Goal: Task Accomplishment & Management: Use online tool/utility

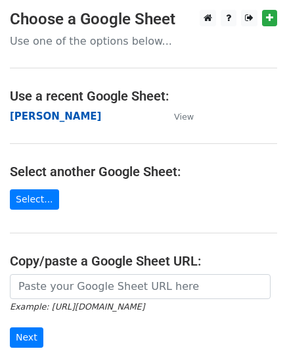
click at [43, 113] on strong "[PERSON_NAME]" at bounding box center [55, 116] width 91 height 12
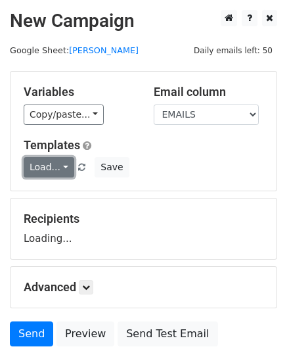
click at [47, 168] on link "Load..." at bounding box center [49, 167] width 51 height 20
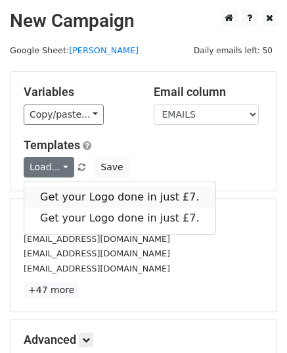
click at [110, 195] on link "Get your Logo done in just £7." at bounding box center [119, 197] width 191 height 21
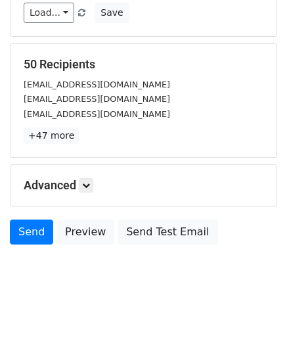
scroll to position [155, 0]
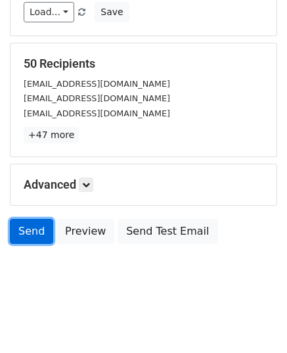
click at [28, 224] on link "Send" at bounding box center [31, 231] width 43 height 25
